Goal: Information Seeking & Learning: Understand process/instructions

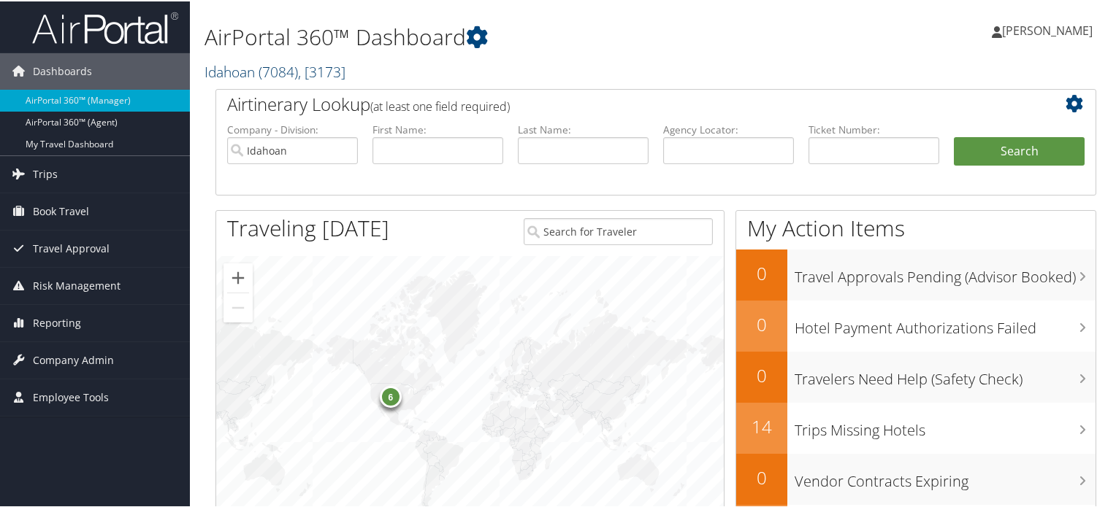
click at [330, 70] on span ", [ 3173 ]" at bounding box center [321, 71] width 47 height 20
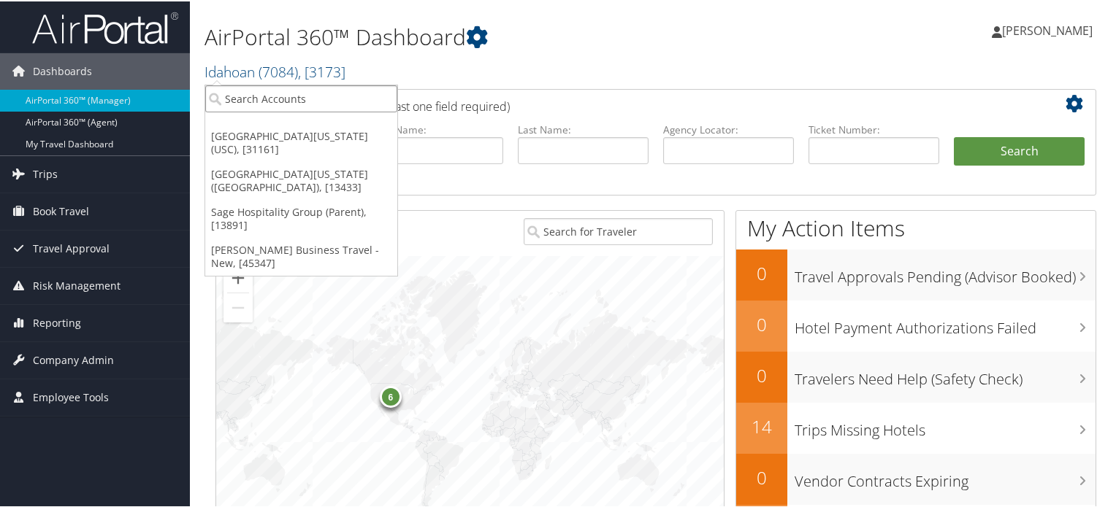
click at [361, 103] on input "search" at bounding box center [301, 97] width 192 height 27
click at [450, 72] on h2 "Idahoan ( 7084 ) , [ 3173 ]" at bounding box center [505, 69] width 602 height 25
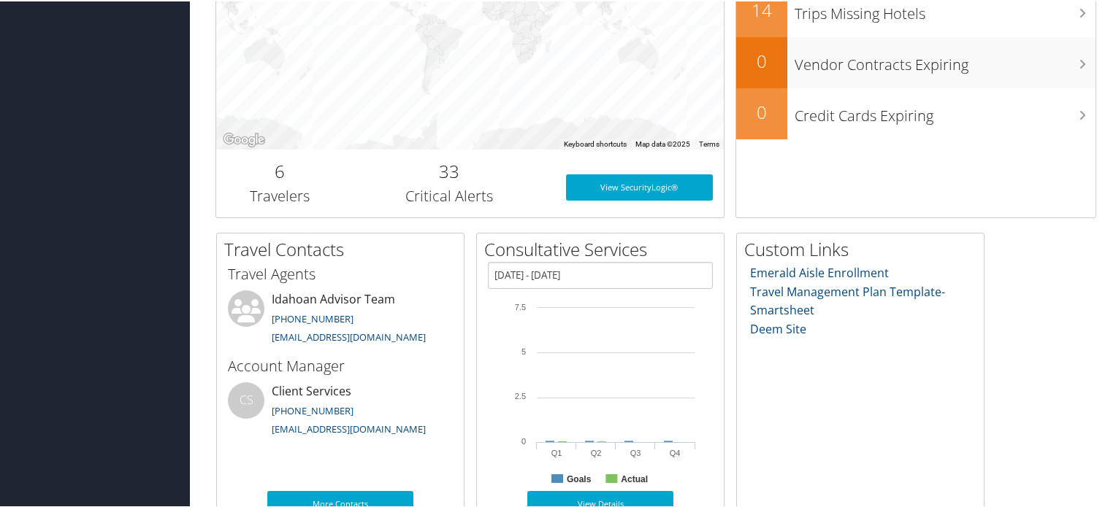
scroll to position [445, 0]
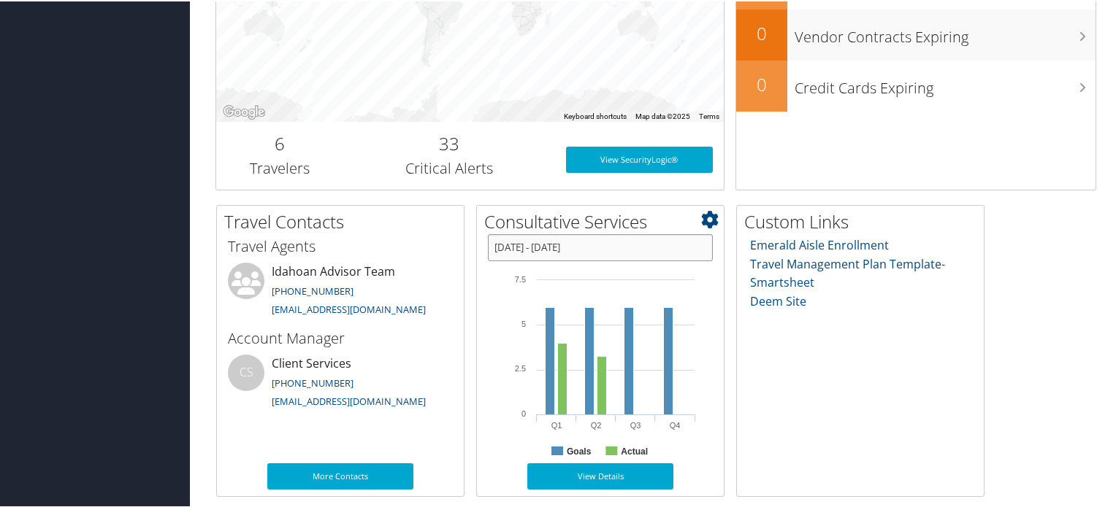
click at [632, 249] on input "[DATE] - [DATE]" at bounding box center [600, 246] width 225 height 27
click at [818, 376] on div "Emerald Aisle Enrollment Travel Management Plan Template- Smartsheet Deem Site" at bounding box center [860, 372] width 247 height 274
click at [782, 389] on div "Emerald Aisle Enrollment Travel Management Plan Template- Smartsheet Deem Site" at bounding box center [860, 372] width 247 height 274
click at [855, 383] on div "Emerald Aisle Enrollment Travel Management Plan Template- Smartsheet Deem Site" at bounding box center [860, 372] width 247 height 274
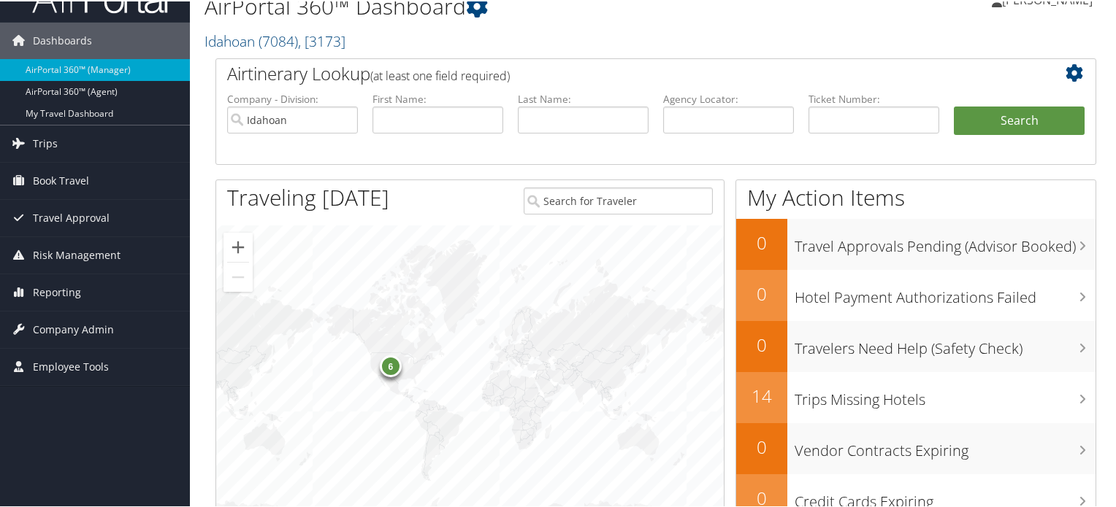
scroll to position [7, 0]
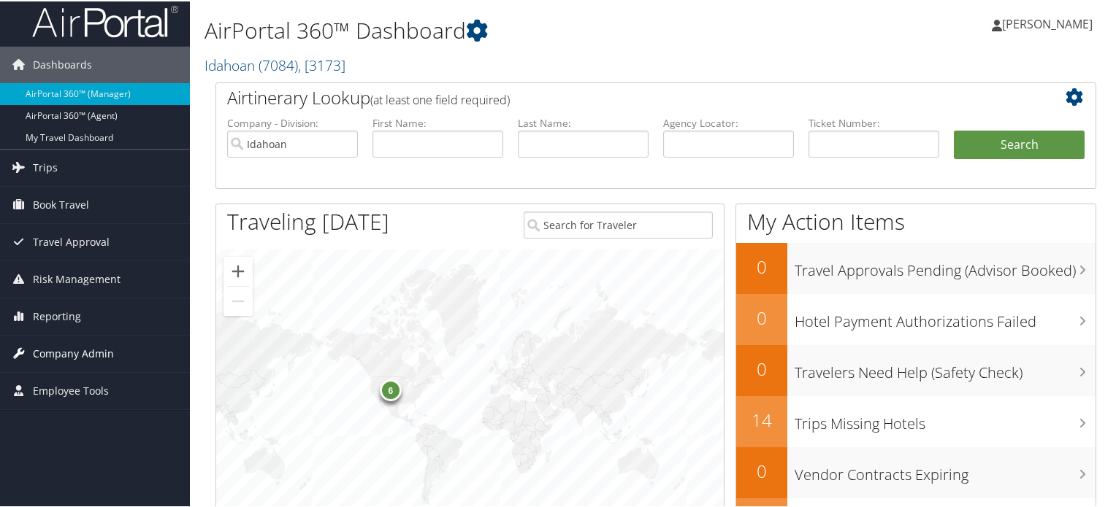
click at [66, 350] on span "Company Admin" at bounding box center [73, 352] width 81 height 37
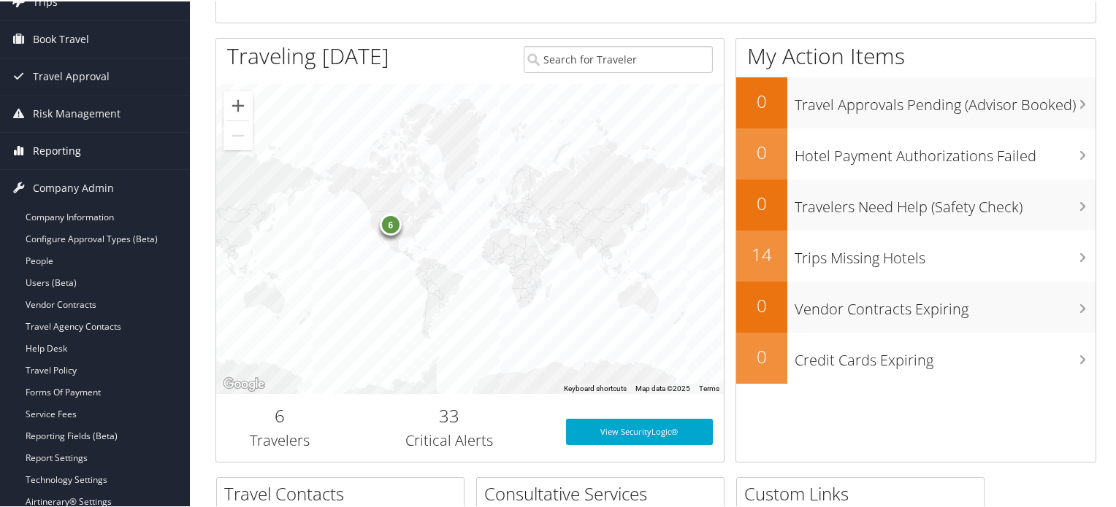
scroll to position [226, 0]
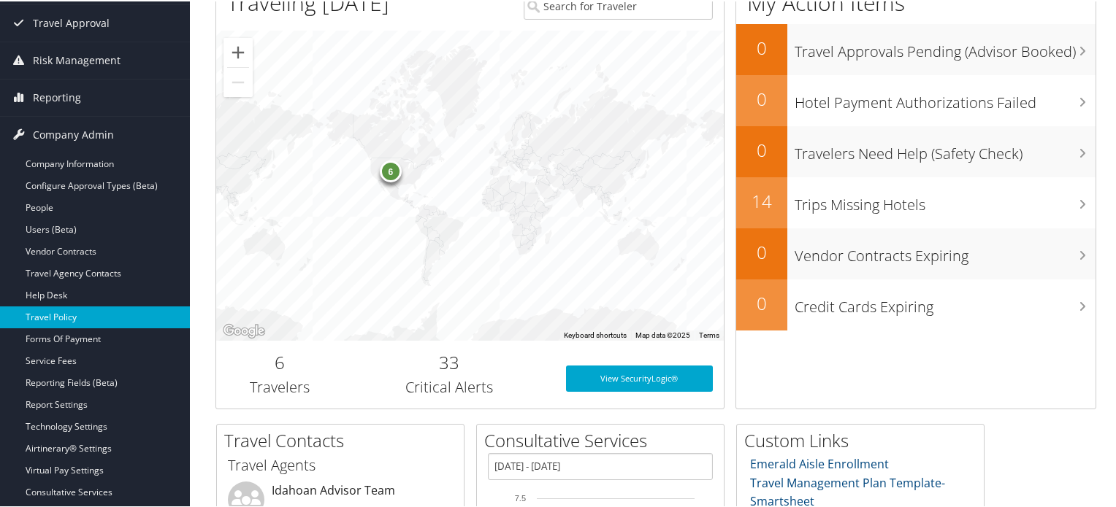
click at [73, 316] on link "Travel Policy" at bounding box center [95, 316] width 190 height 22
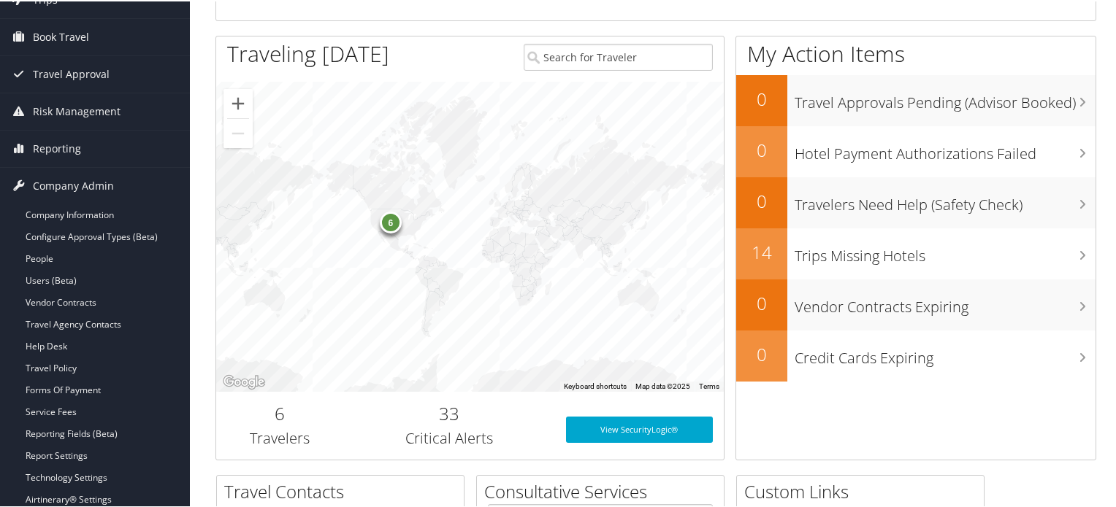
scroll to position [153, 0]
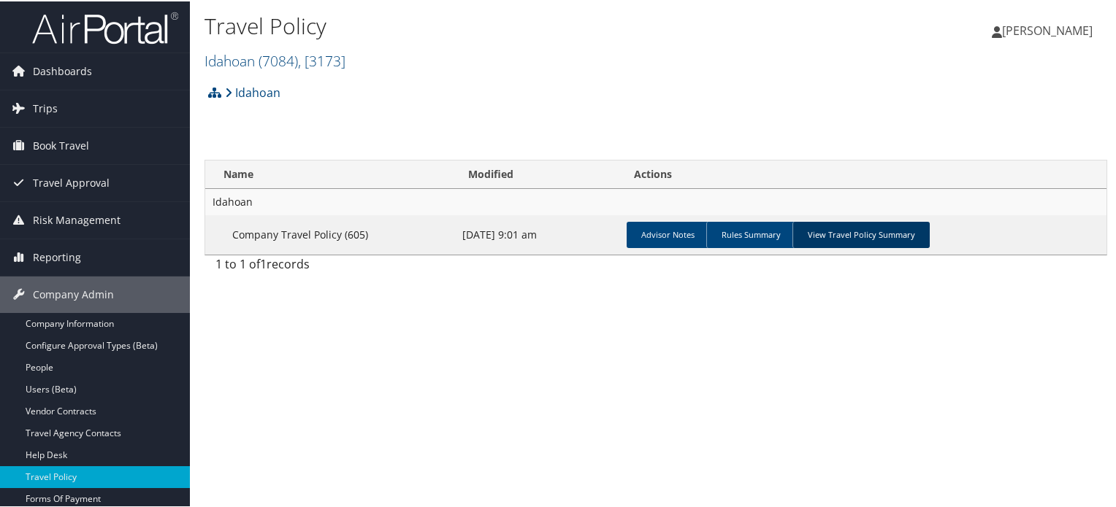
click at [828, 234] on link "View Travel Policy Summary" at bounding box center [860, 234] width 137 height 26
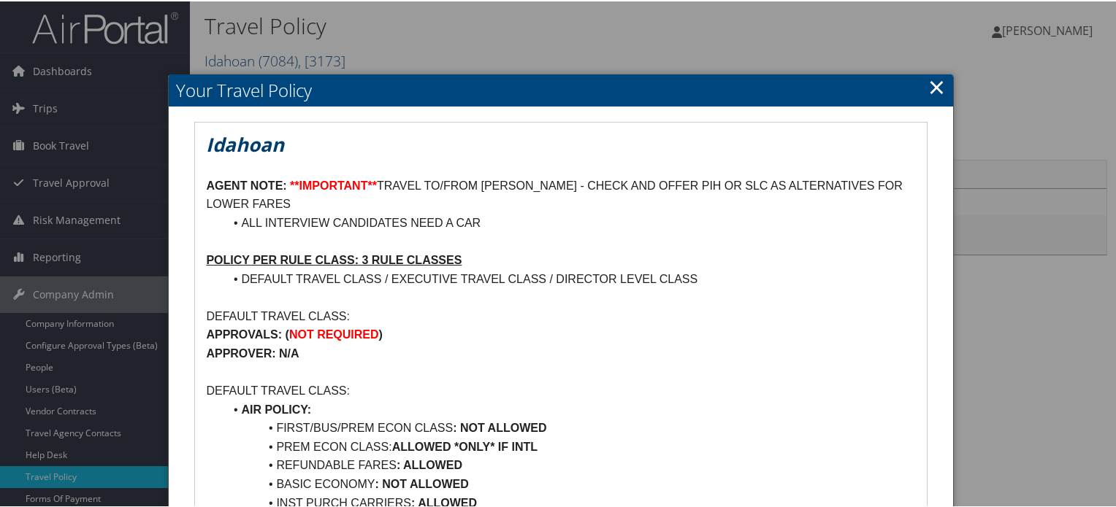
click at [932, 81] on link "×" at bounding box center [936, 85] width 17 height 29
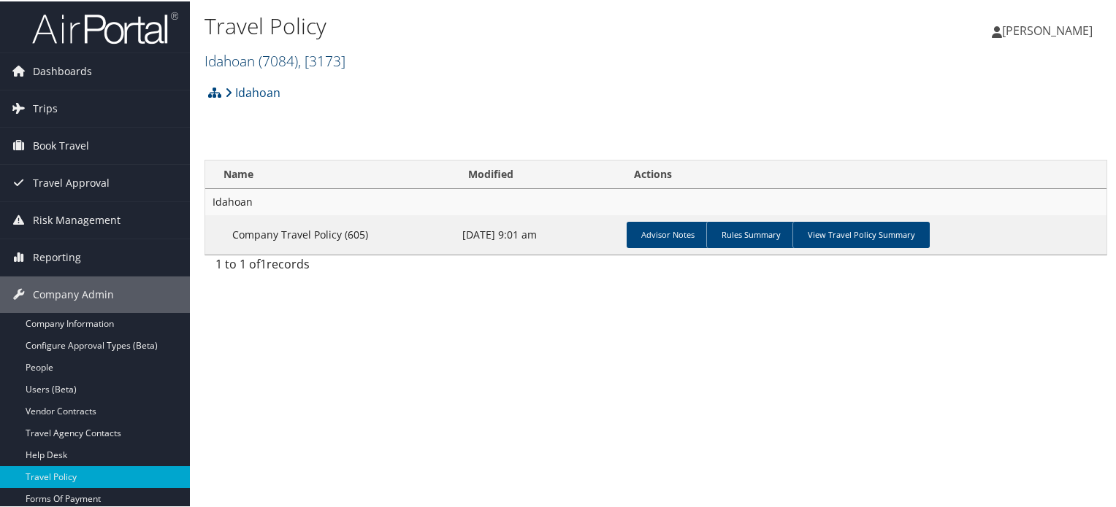
click at [345, 58] on span ", [ 3173 ]" at bounding box center [321, 60] width 47 height 20
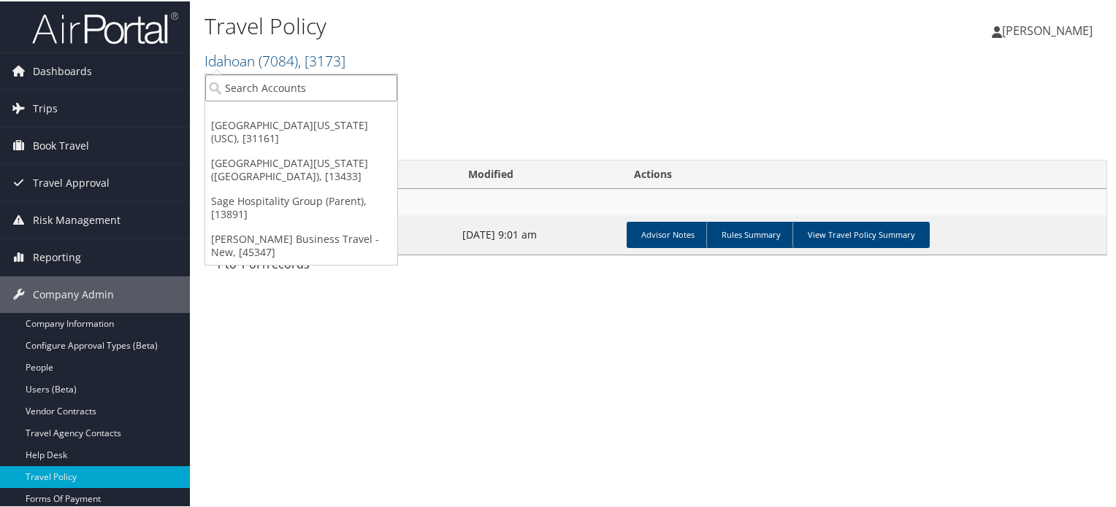
click at [260, 92] on input "search" at bounding box center [301, 86] width 192 height 27
type input "ski"
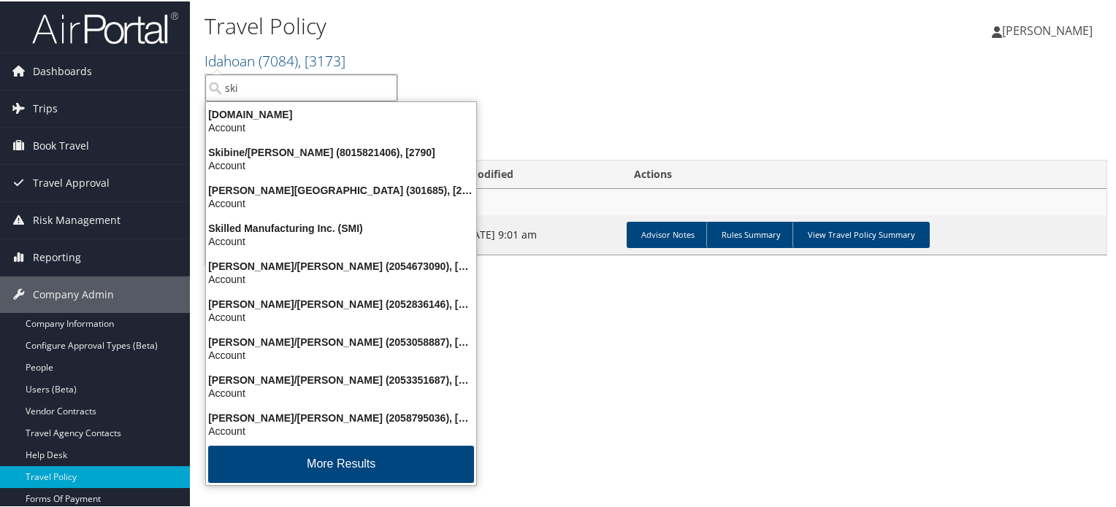
drag, startPoint x: 269, startPoint y: 86, endPoint x: 207, endPoint y: 85, distance: 61.3
click at [207, 85] on input "ski" at bounding box center [301, 86] width 192 height 27
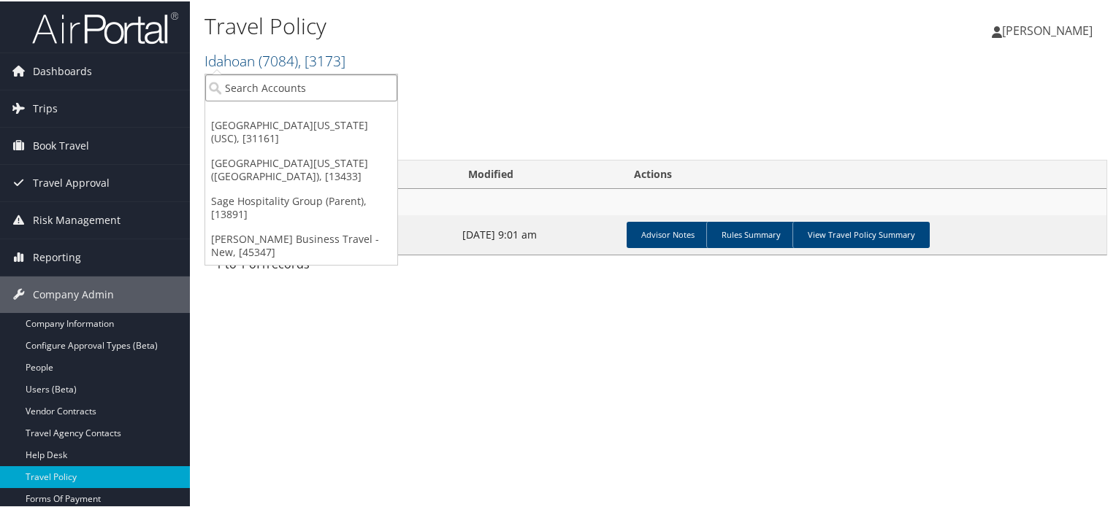
click at [296, 90] on input "search" at bounding box center [301, 86] width 192 height 27
type input "us ski"
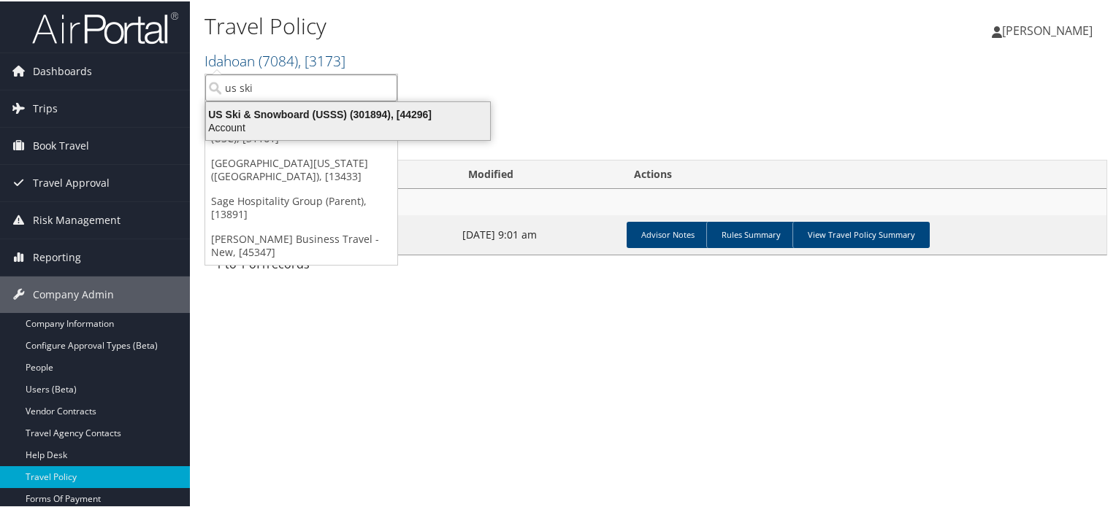
click at [291, 110] on div "US Ski & Snowboard (USSS) (301894), [44296]" at bounding box center [348, 113] width 302 height 13
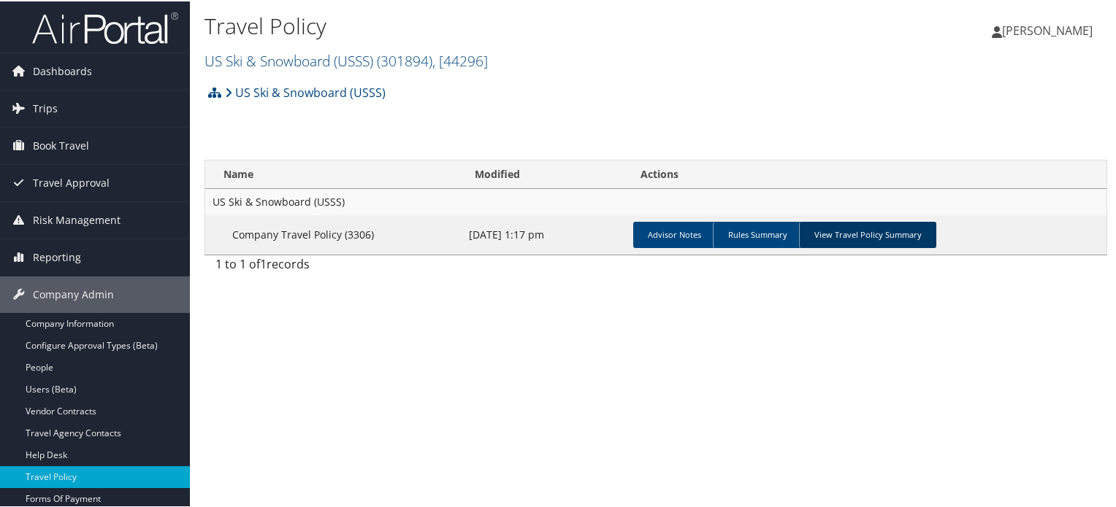
click at [895, 242] on link "View Travel Policy Summary" at bounding box center [867, 234] width 137 height 26
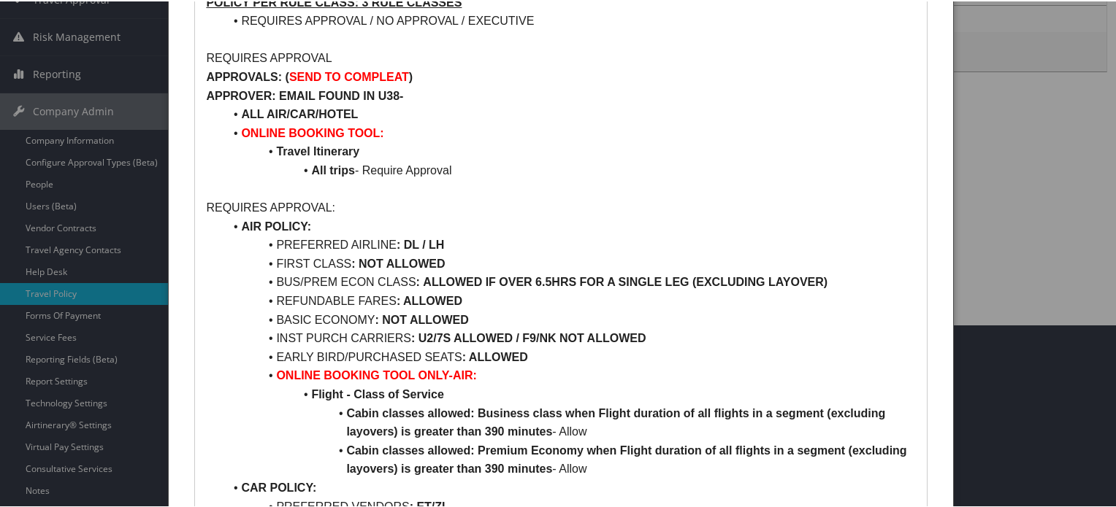
scroll to position [219, 0]
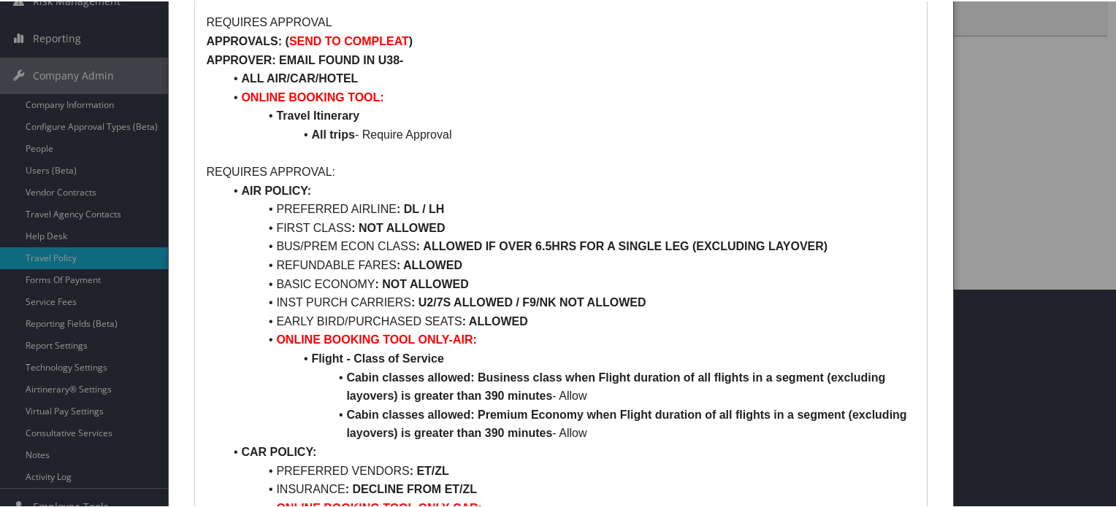
click at [289, 208] on li "PREFERRED AIRLINE : DL / LH" at bounding box center [568, 208] width 691 height 19
drag, startPoint x: 289, startPoint y: 208, endPoint x: 439, endPoint y: 208, distance: 149.7
click at [439, 208] on li "PREFERRED AIRLINE : DL / LH" at bounding box center [568, 208] width 691 height 19
click at [541, 207] on li "PREFERRED AIRLINE : DL / LH" at bounding box center [568, 208] width 691 height 19
click at [289, 245] on li "BUS/PREM ECON CLASS : ALLOWED IF OVER 6.5HRS FOR A SINGLE LEG (EXCLUDING LAYOVE…" at bounding box center [568, 245] width 691 height 19
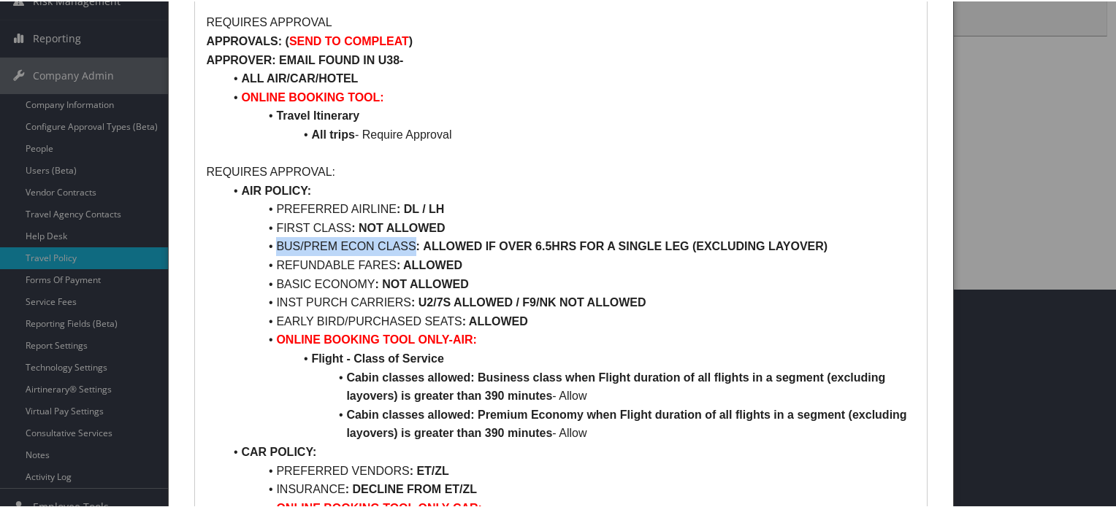
drag, startPoint x: 289, startPoint y: 245, endPoint x: 406, endPoint y: 245, distance: 116.8
click at [406, 245] on li "BUS/PREM ECON CLASS : ALLOWED IF OVER 6.5HRS FOR A SINGLE LEG (EXCLUDING LAYOVE…" at bounding box center [568, 245] width 691 height 19
click at [445, 218] on li "FIRST CLASS : NOT ALLOWED" at bounding box center [568, 227] width 691 height 19
click at [291, 223] on li "FIRST CLASS : NOT ALLOWED" at bounding box center [568, 227] width 691 height 19
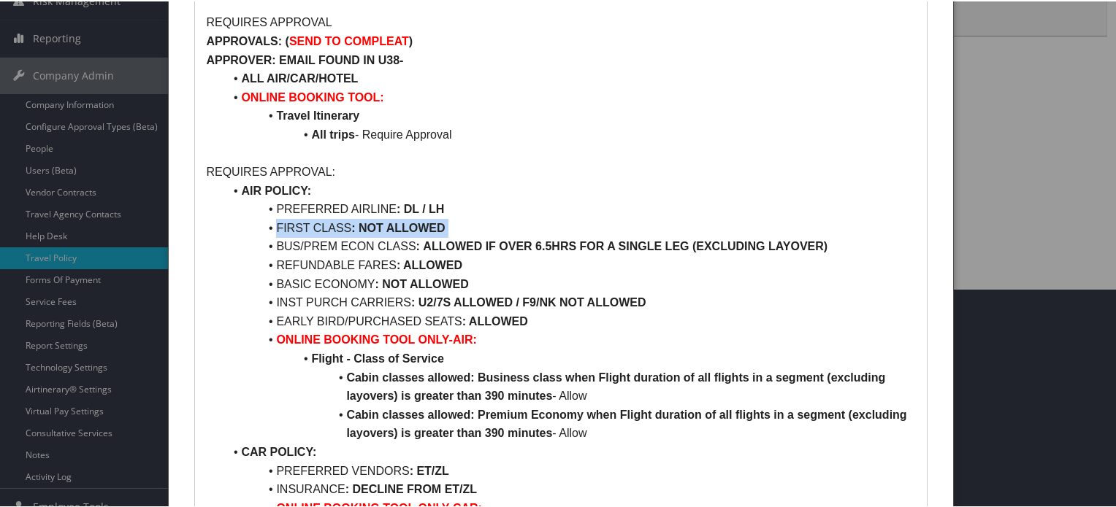
drag, startPoint x: 291, startPoint y: 223, endPoint x: 530, endPoint y: 223, distance: 238.8
click at [530, 223] on li "FIRST CLASS : NOT ALLOWED" at bounding box center [568, 227] width 691 height 19
click at [521, 211] on li "PREFERRED AIRLINE : DL / LH" at bounding box center [568, 208] width 691 height 19
click at [281, 245] on li "BUS/PREM ECON CLASS : ALLOWED IF OVER 6.5HRS FOR A SINGLE LEG (EXCLUDING LAYOVE…" at bounding box center [568, 245] width 691 height 19
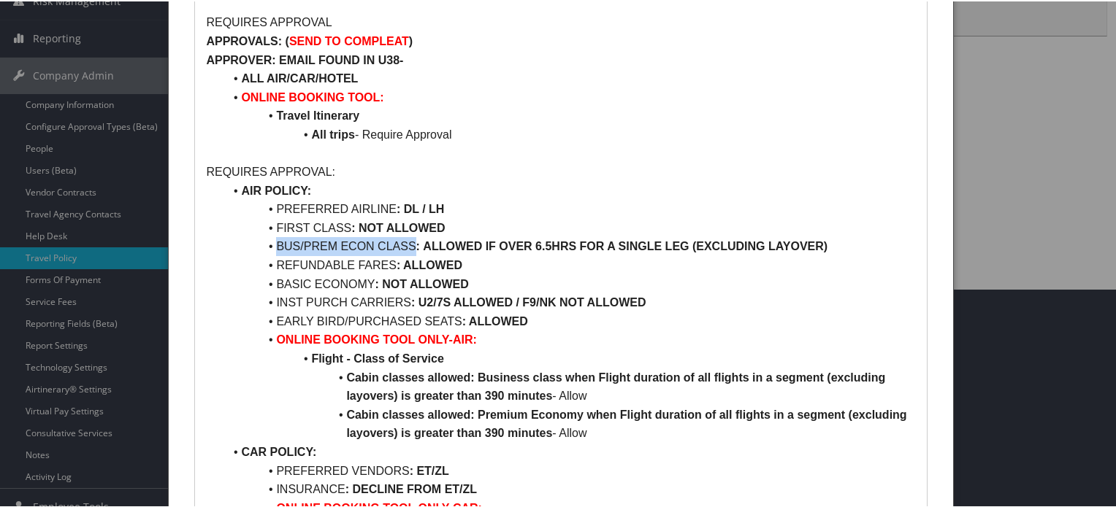
drag, startPoint x: 281, startPoint y: 245, endPoint x: 408, endPoint y: 245, distance: 127.0
click at [408, 245] on li "BUS/PREM ECON CLASS : ALLOWED IF OVER 6.5HRS FOR A SINGLE LEG (EXCLUDING LAYOVE…" at bounding box center [568, 245] width 691 height 19
click at [298, 224] on li "FIRST CLASS : NOT ALLOWED" at bounding box center [568, 227] width 691 height 19
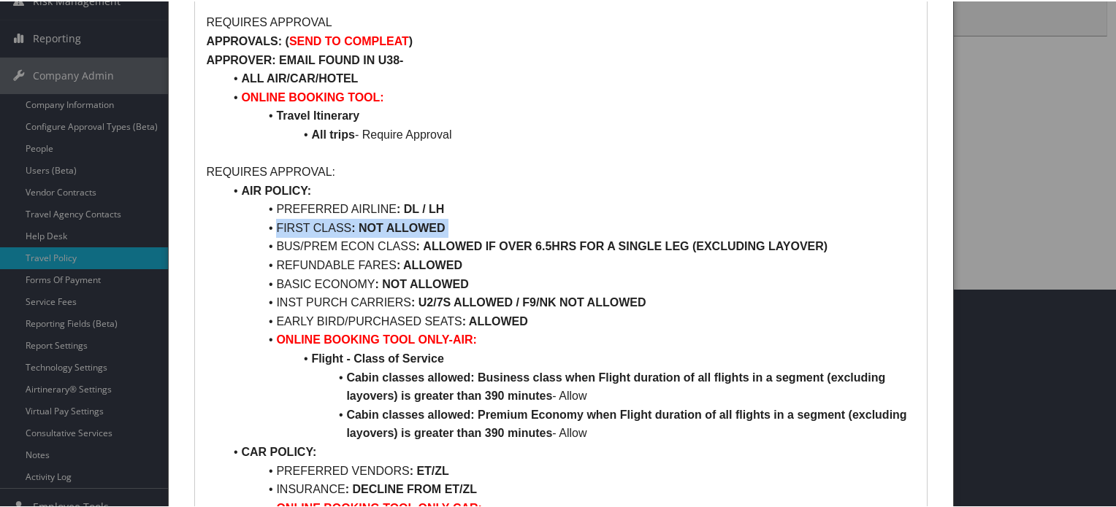
drag, startPoint x: 298, startPoint y: 224, endPoint x: 440, endPoint y: 225, distance: 141.6
click at [440, 225] on li "FIRST CLASS : NOT ALLOWED" at bounding box center [568, 227] width 691 height 19
click at [666, 253] on li "BUS/PREM ECON CLASS : ALLOWED IF OVER 6.5HRS FOR A SINGLE LEG (EXCLUDING LAYOVE…" at bounding box center [568, 245] width 691 height 19
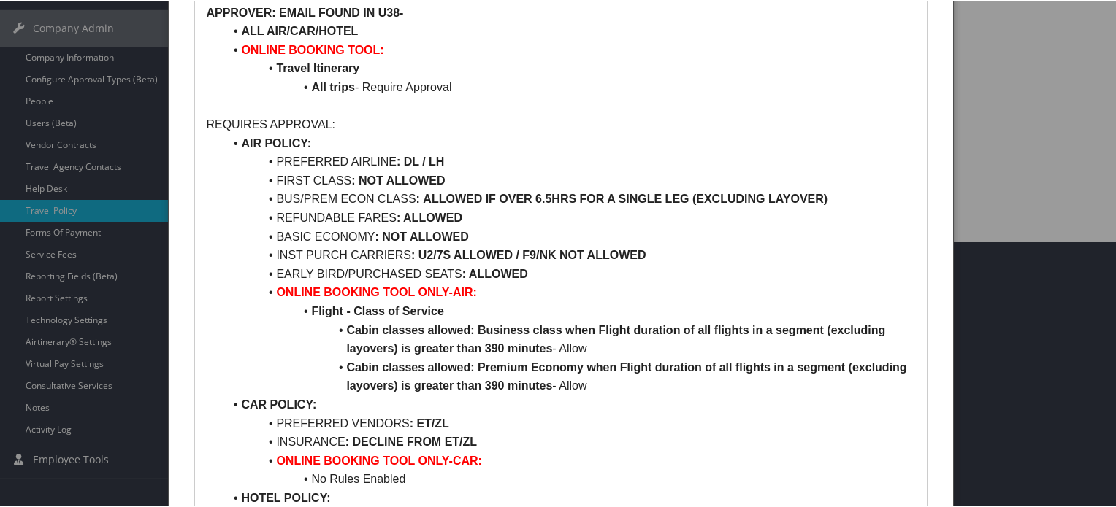
scroll to position [292, 0]
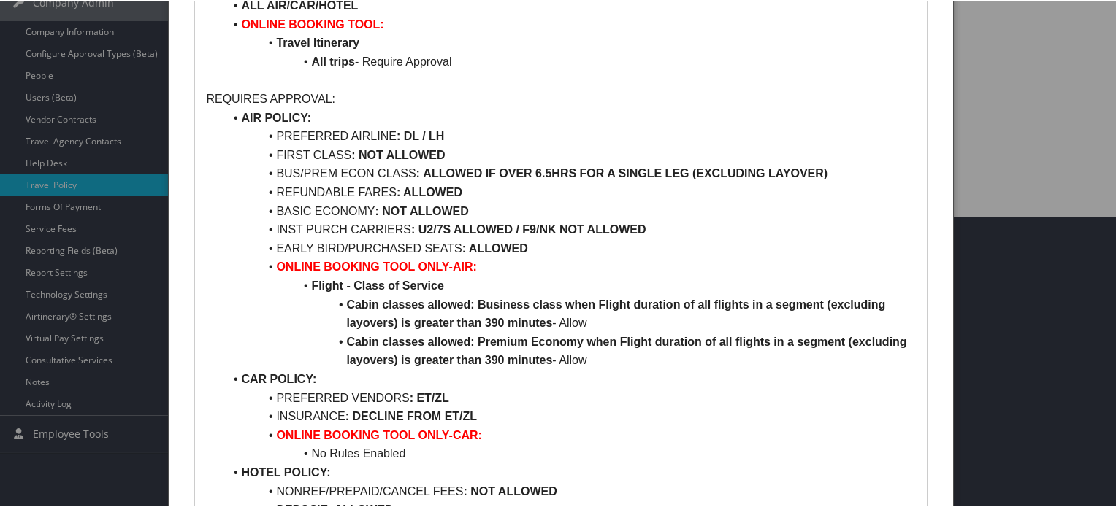
click at [289, 172] on li "BUS/PREM ECON CLASS : ALLOWED IF OVER 6.5HRS FOR A SINGLE LEG (EXCLUDING LAYOVE…" at bounding box center [568, 172] width 691 height 19
drag, startPoint x: 289, startPoint y: 172, endPoint x: 398, endPoint y: 172, distance: 108.8
click at [398, 172] on li "BUS/PREM ECON CLASS : ALLOWED IF OVER 6.5HRS FOR A SINGLE LEG (EXCLUDING LAYOVE…" at bounding box center [568, 172] width 691 height 19
click at [466, 172] on strong "ALLOWED IF OVER 6.5HRS FOR A SINGLE LEG (EXCLUDING LAYOVER)" at bounding box center [625, 172] width 404 height 12
drag, startPoint x: 466, startPoint y: 172, endPoint x: 683, endPoint y: 175, distance: 216.9
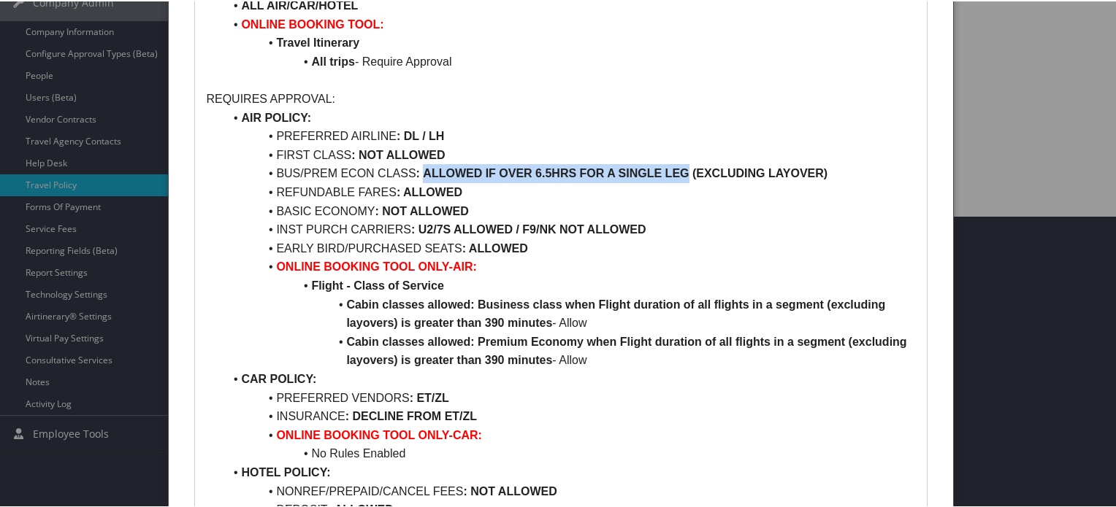
click at [683, 175] on strong "ALLOWED IF OVER 6.5HRS FOR A SINGLE LEG (EXCLUDING LAYOVER)" at bounding box center [625, 172] width 404 height 12
click at [715, 177] on strong "ALLOWED IF OVER 6.5HRS FOR A SINGLE LEG (EXCLUDING LAYOVER)" at bounding box center [625, 172] width 404 height 12
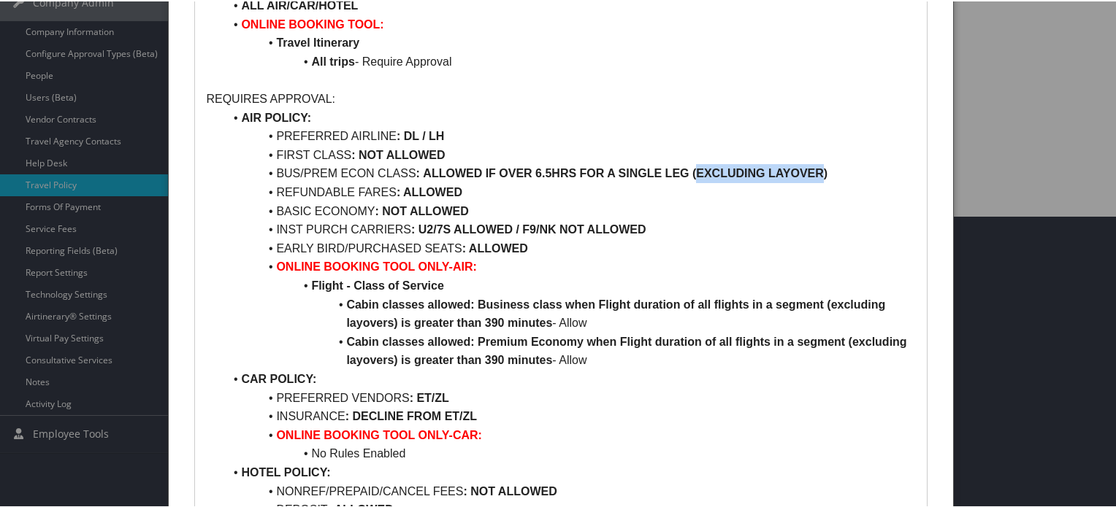
drag, startPoint x: 715, startPoint y: 177, endPoint x: 767, endPoint y: 177, distance: 51.8
click at [767, 177] on strong "ALLOWED IF OVER 6.5HRS FOR A SINGLE LEG (EXCLUDING LAYOVER)" at bounding box center [625, 172] width 404 height 12
click at [775, 241] on li "EARLY BIRD/PURCHASED SEATS : ALLOWED" at bounding box center [568, 247] width 691 height 19
drag, startPoint x: 575, startPoint y: 172, endPoint x: 610, endPoint y: 237, distance: 74.5
click at [529, 173] on strong "ALLOWED IF OVER 6.5HRS FOR A SINGLE LEG (EXCLUDING LAYOVER)" at bounding box center [625, 172] width 404 height 12
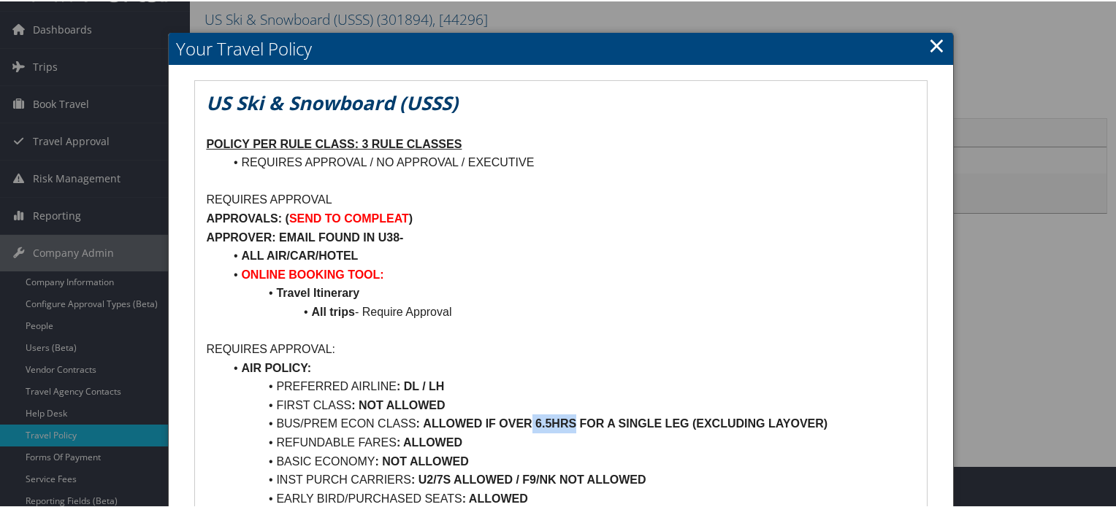
scroll to position [0, 0]
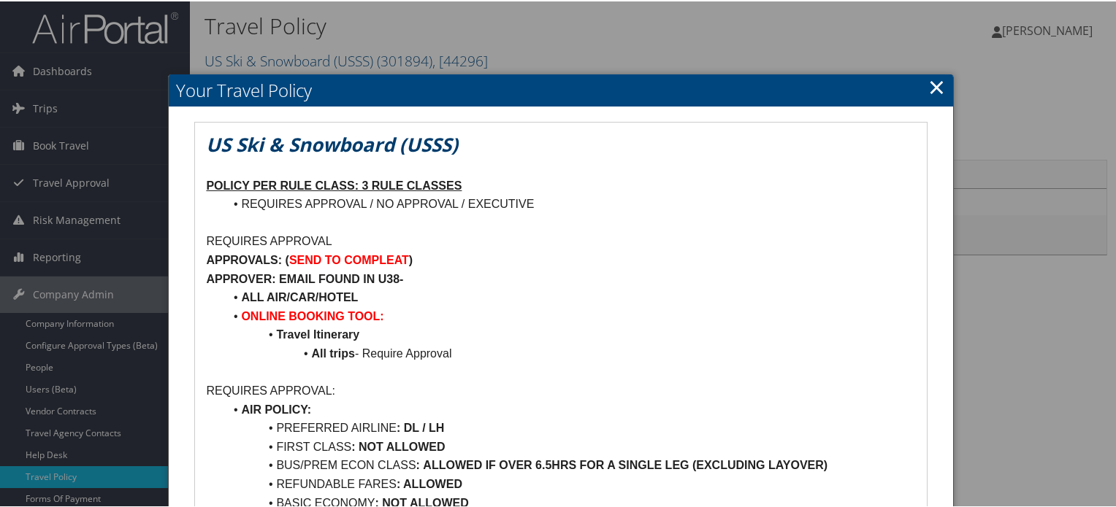
click at [929, 90] on link "×" at bounding box center [936, 85] width 17 height 29
